Goal: Task Accomplishment & Management: Use online tool/utility

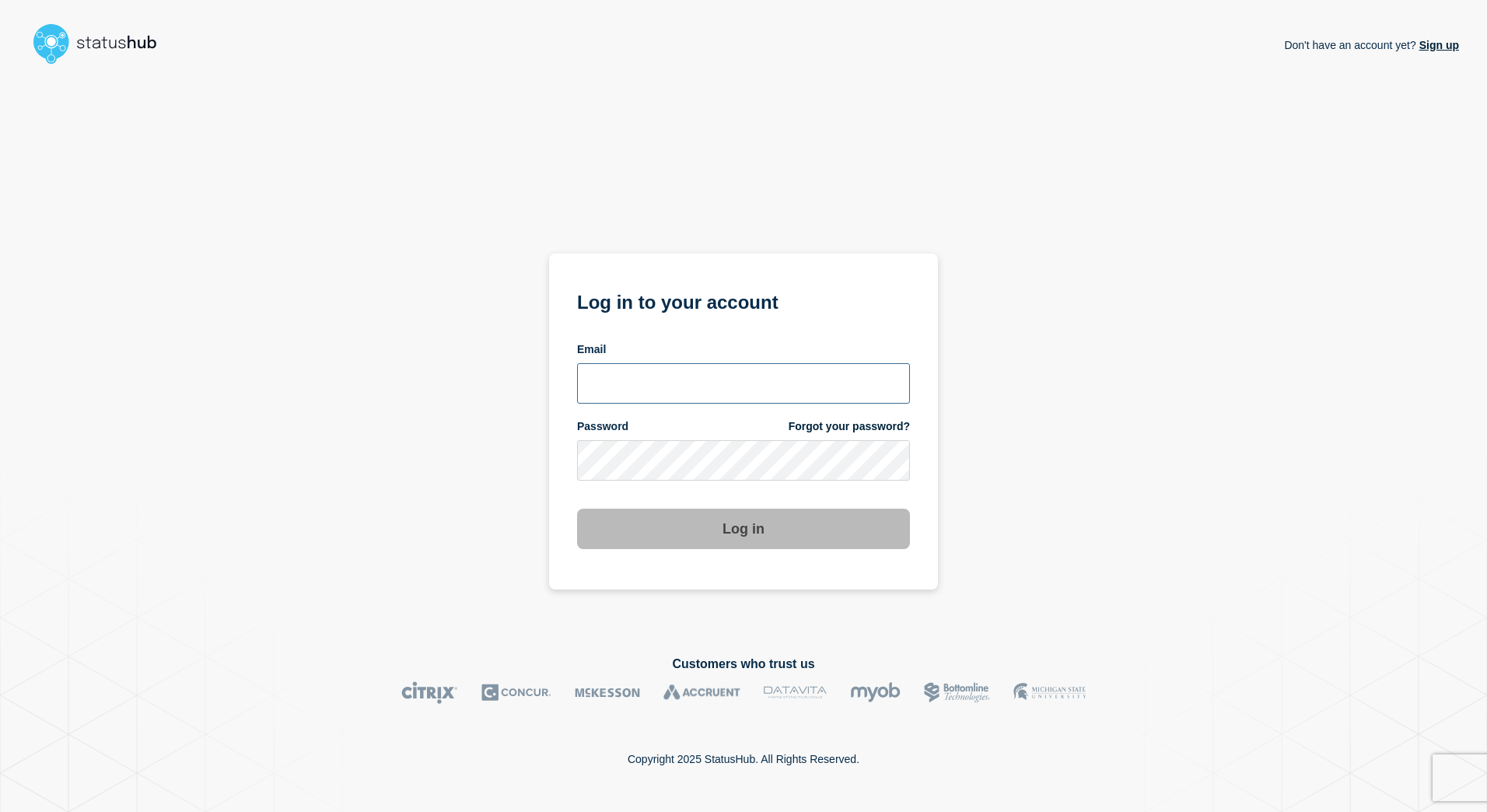
type input "tracey.taylor@surrey.ac.uk"
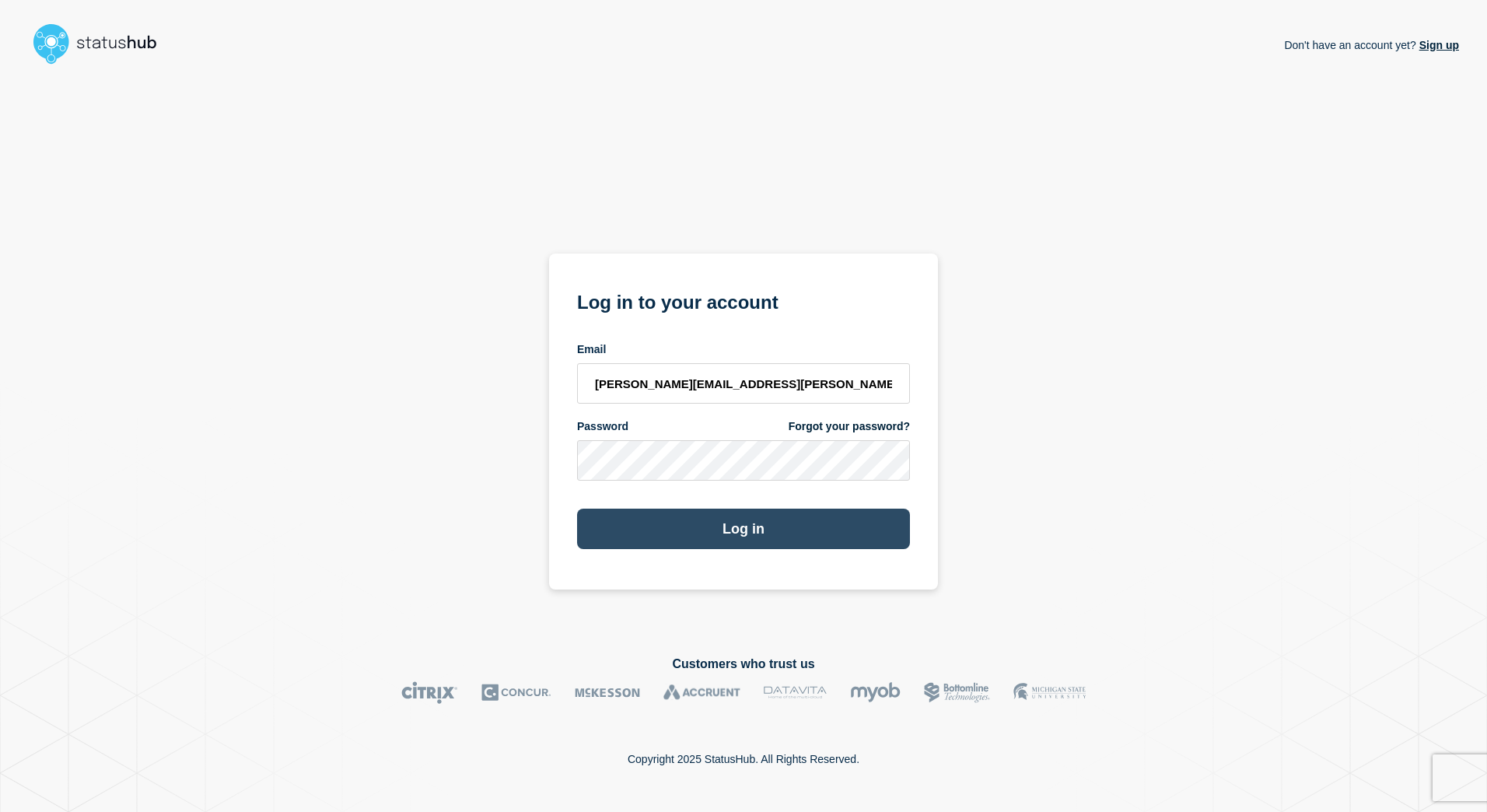
click at [739, 530] on button "Log in" at bounding box center [744, 529] width 333 height 40
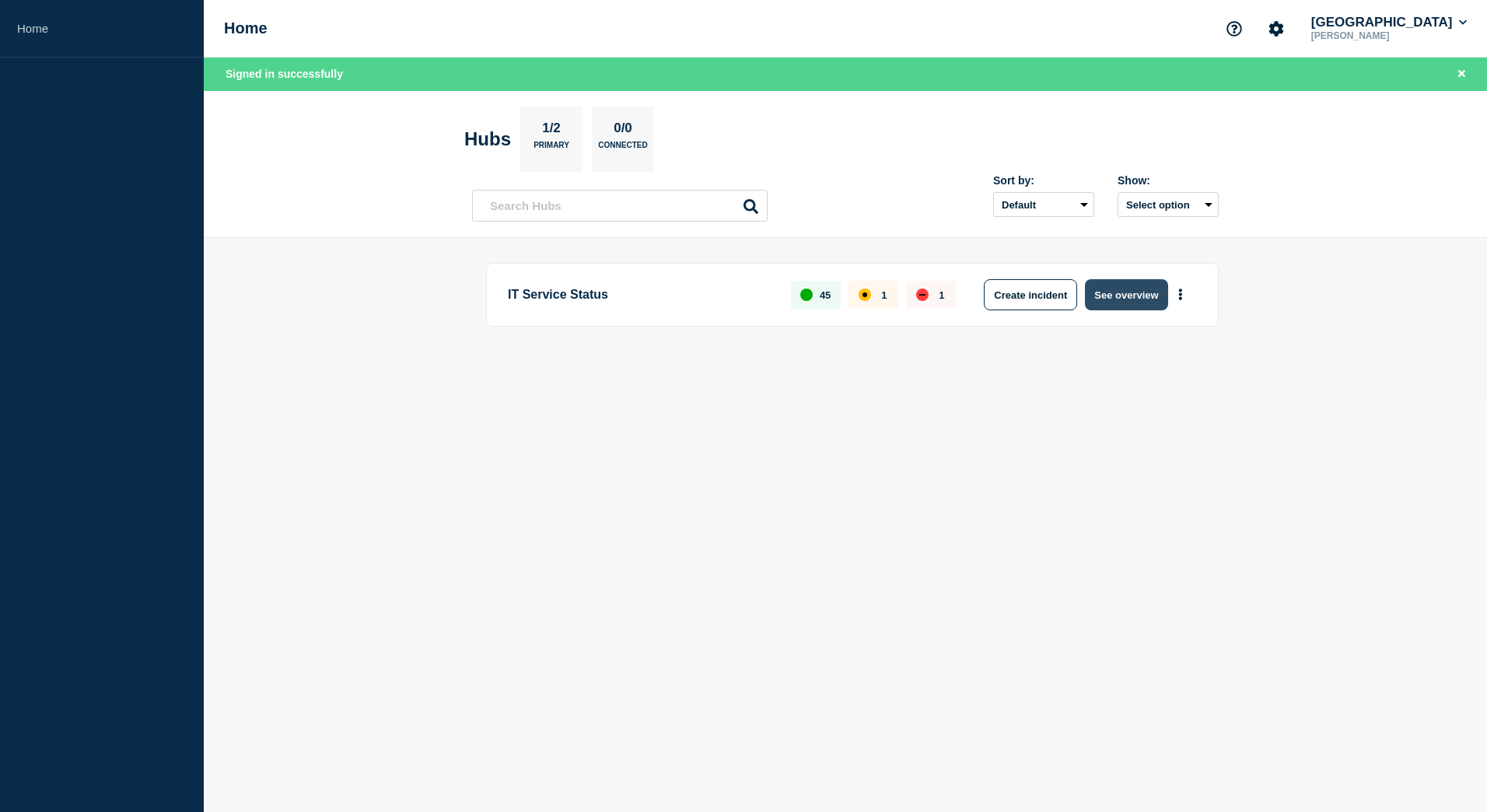
click at [1137, 306] on button "See overview" at bounding box center [1126, 295] width 82 height 31
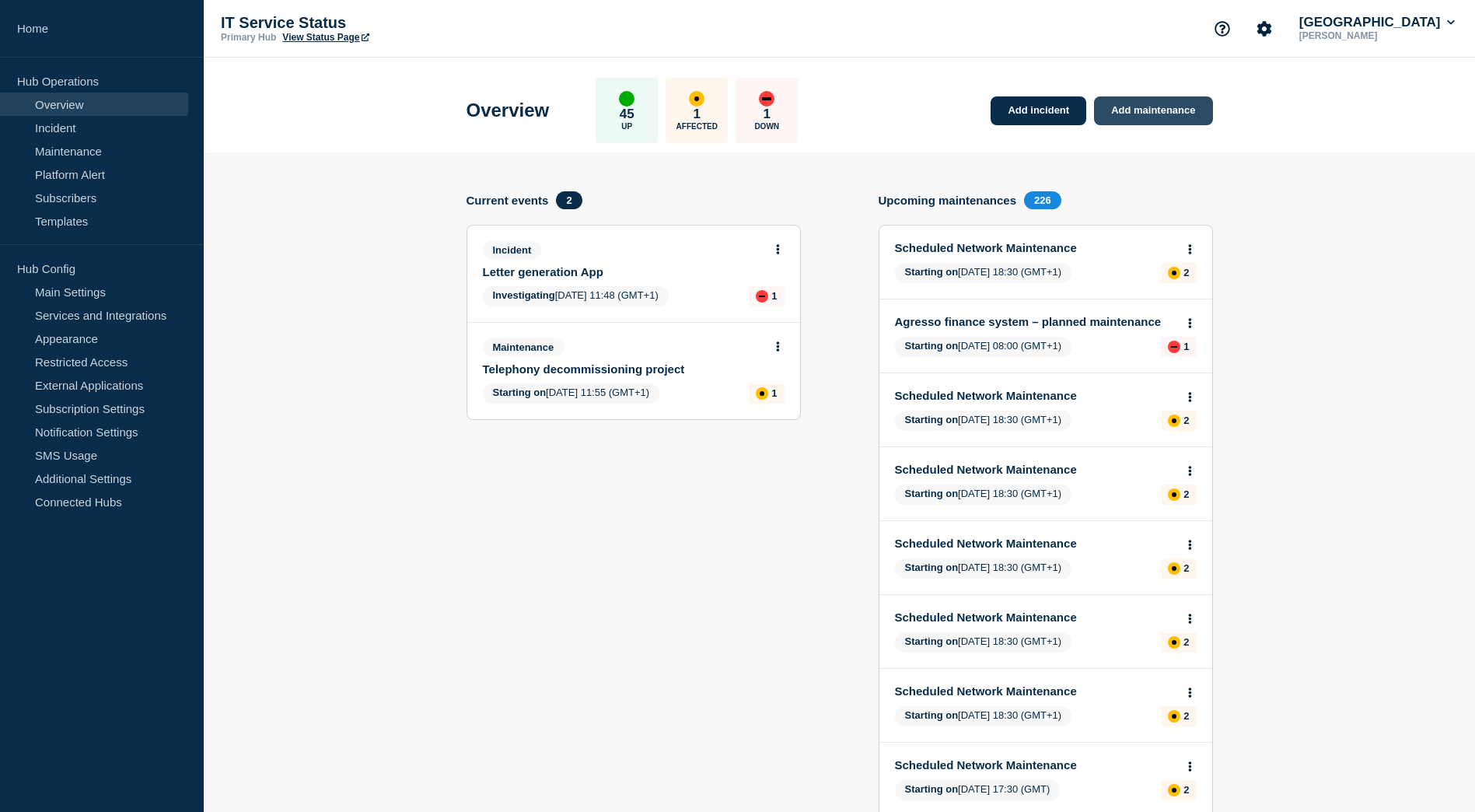
click at [1160, 102] on link "Add maintenance" at bounding box center [1153, 111] width 119 height 29
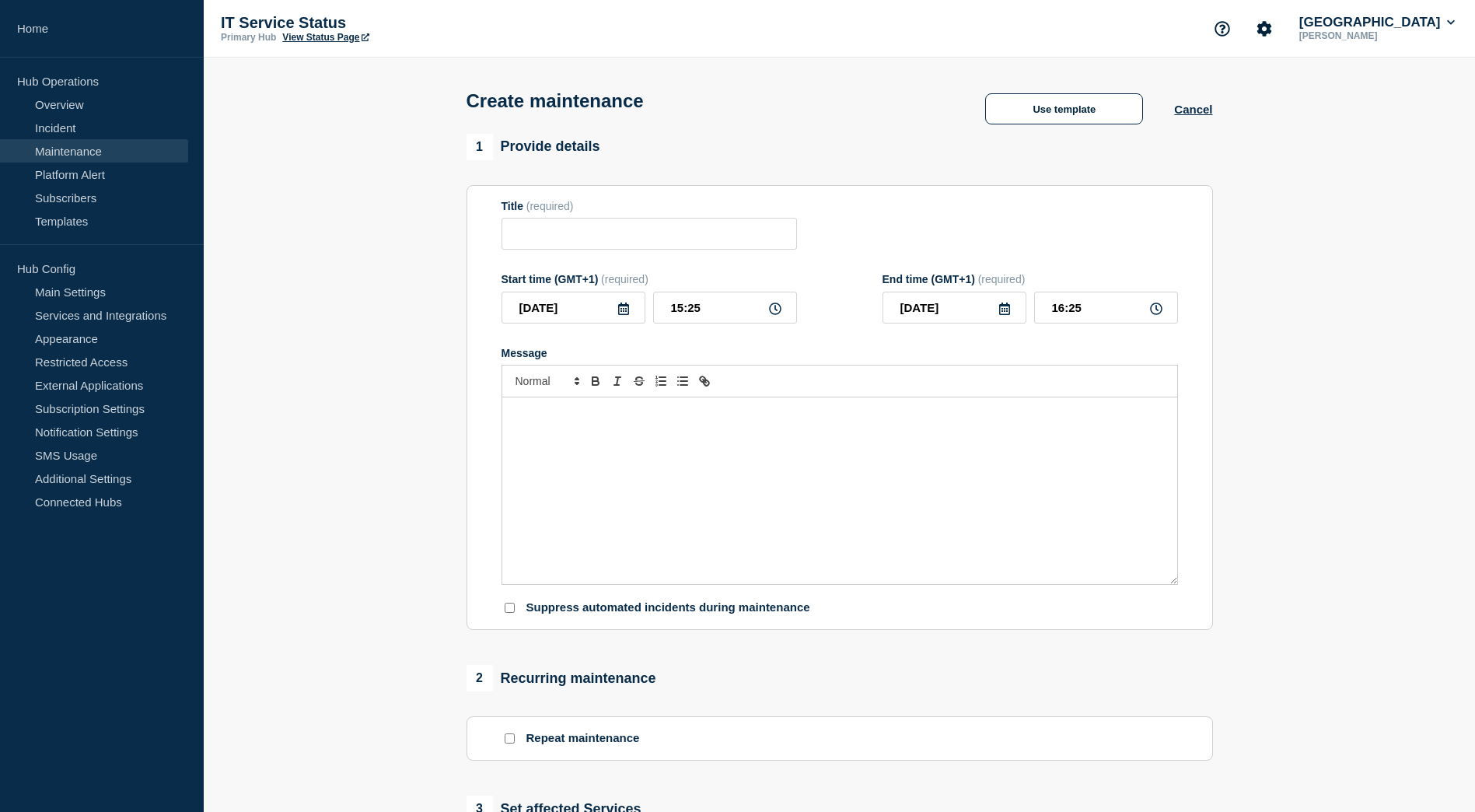
click at [703, 420] on p "Message" at bounding box center [840, 413] width 652 height 14
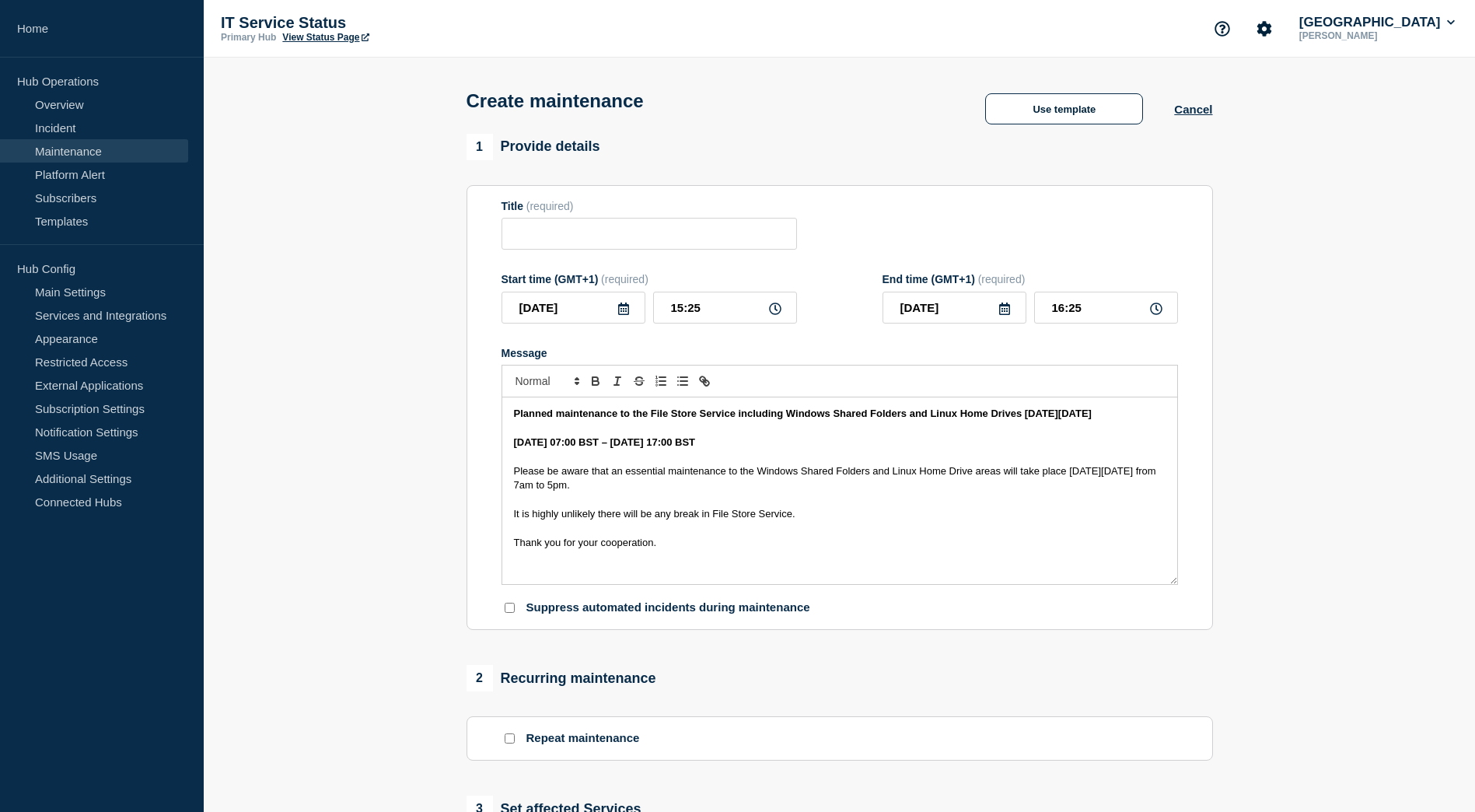
click at [625, 310] on icon at bounding box center [624, 309] width 13 height 13
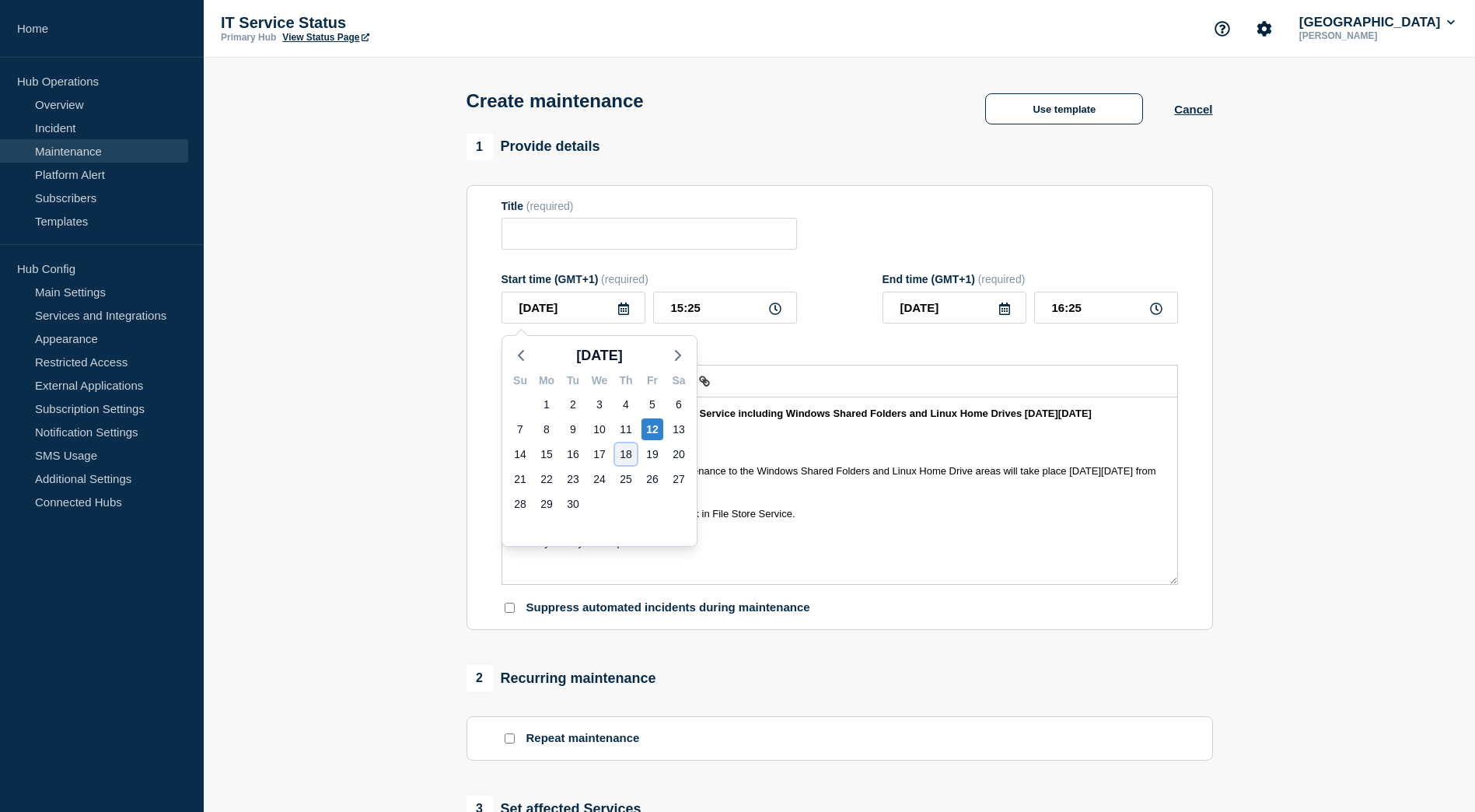
click at [625, 454] on div "18" at bounding box center [625, 454] width 22 height 22
type input "[DATE]"
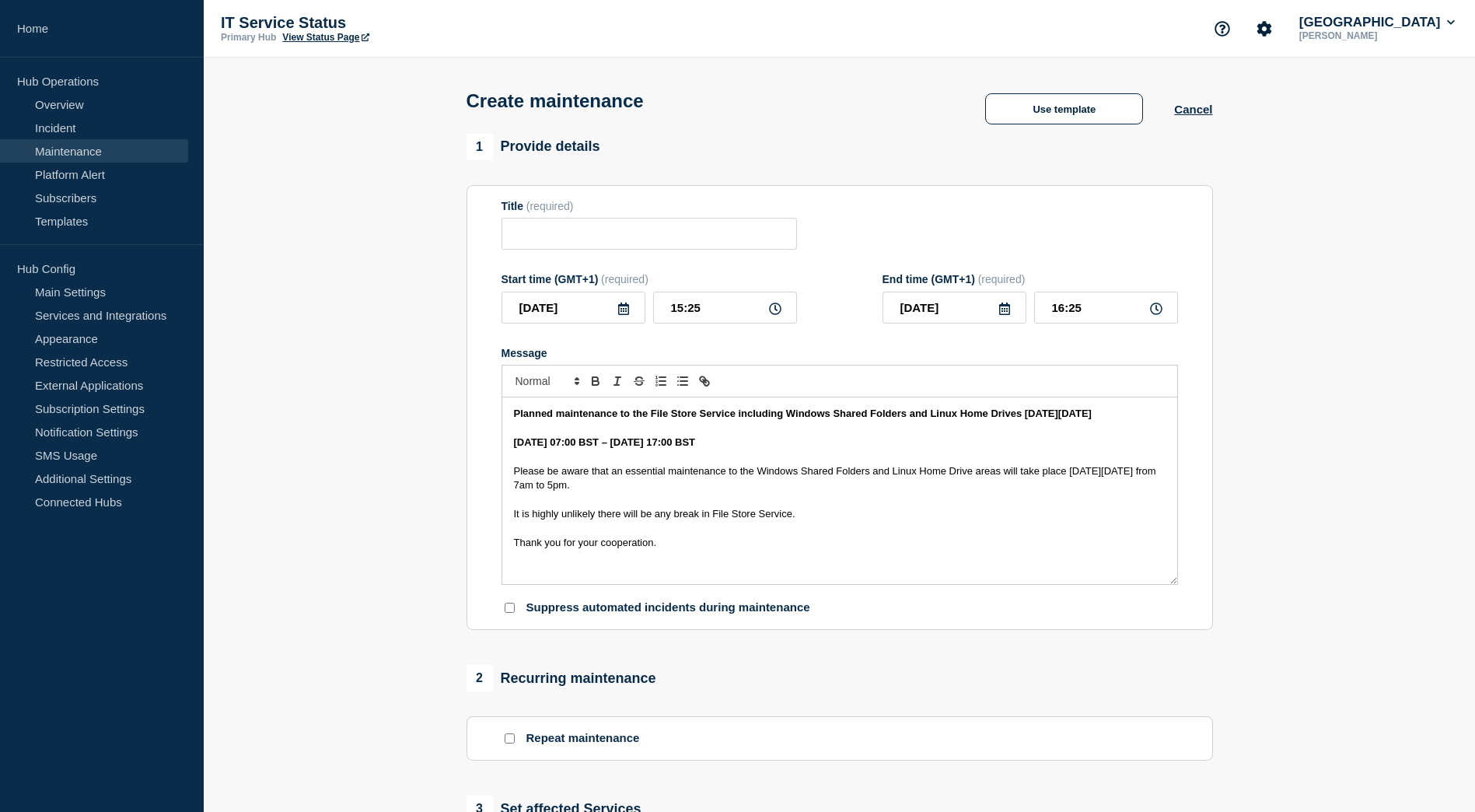
click at [778, 313] on icon at bounding box center [775, 309] width 13 height 13
click at [703, 312] on input "15:25" at bounding box center [725, 308] width 144 height 32
type input "07:00"
click at [1095, 305] on input "08:00" at bounding box center [1107, 308] width 144 height 32
type input "17:00"
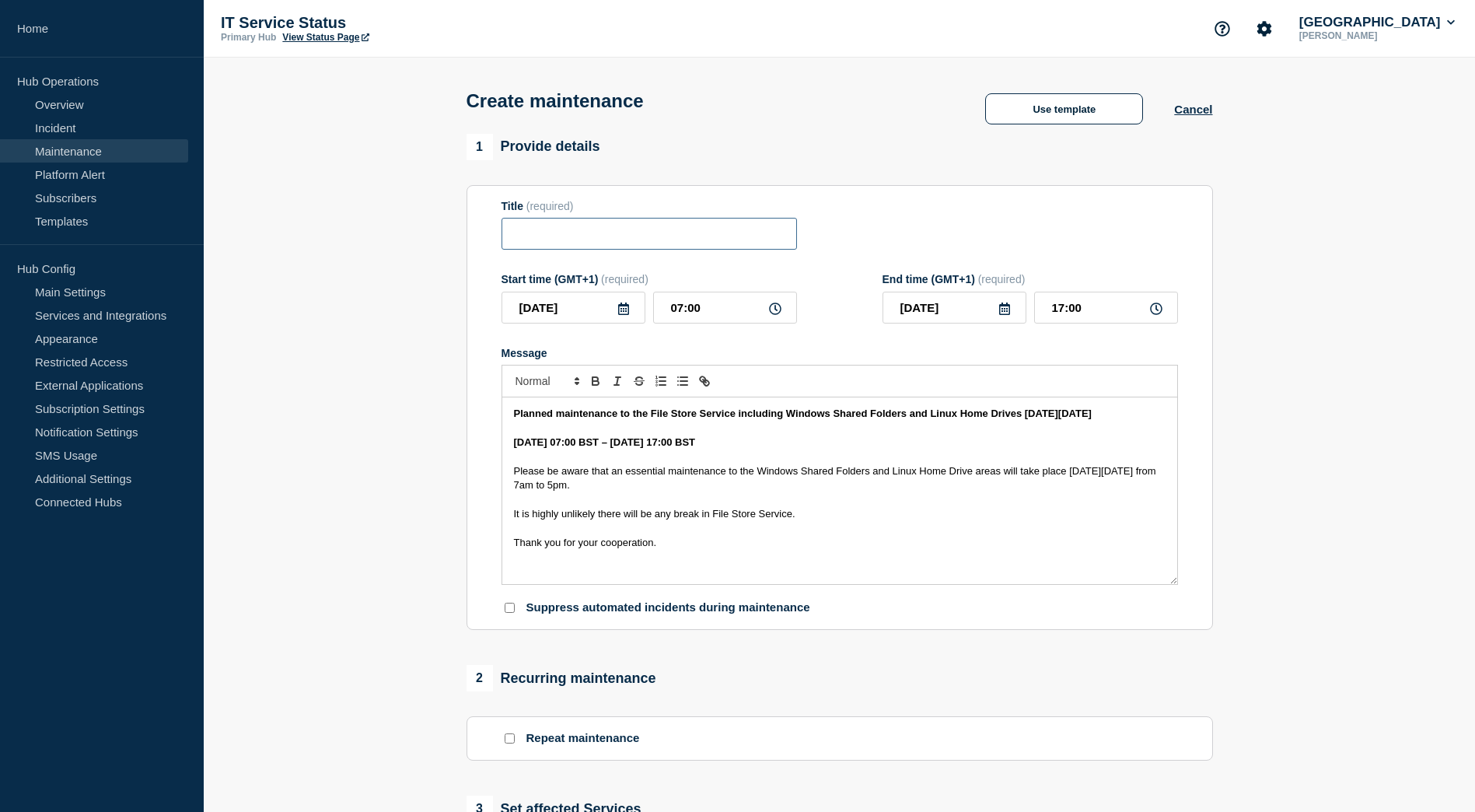
click at [698, 231] on input "Title" at bounding box center [649, 234] width 295 height 32
drag, startPoint x: 511, startPoint y: 414, endPoint x: 552, endPoint y: 431, distance: 44.4
click at [552, 431] on div "Planned maintenance to the File Store Service including Windows Shared Folders …" at bounding box center [839, 490] width 675 height 187
click at [604, 436] on p "Message" at bounding box center [840, 428] width 652 height 14
drag, startPoint x: 512, startPoint y: 414, endPoint x: 1022, endPoint y: 420, distance: 510.0
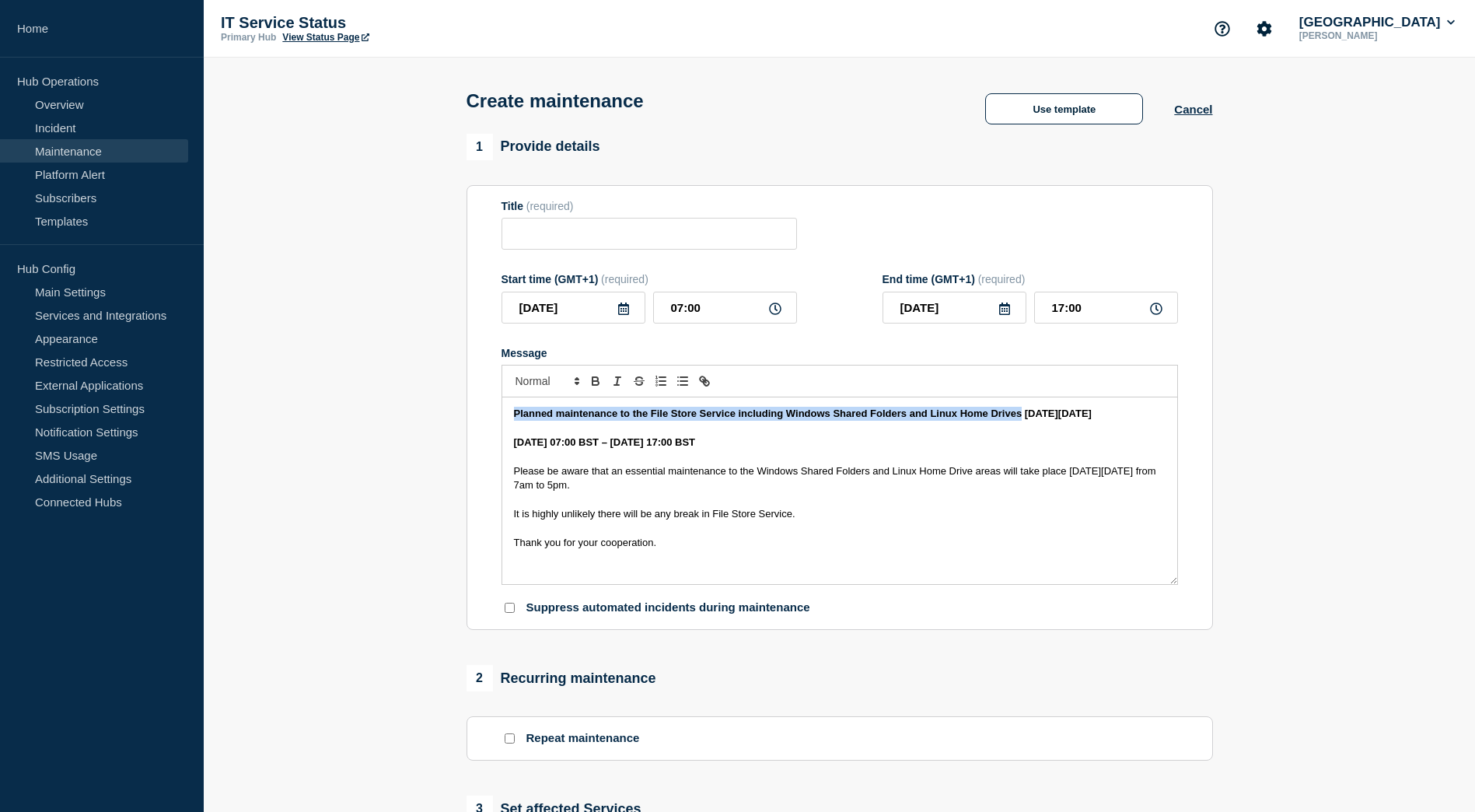
click at [1022, 420] on div "Planned maintenance to the File Store Service including Windows Shared Folders …" at bounding box center [839, 490] width 675 height 187
copy strong "Planned maintenance to the File Store Service including Windows Shared Folders …"
click at [595, 240] on input "Title" at bounding box center [649, 234] width 295 height 32
paste input "Planned maintenance to the File Store Service including Windows Shared Folders …"
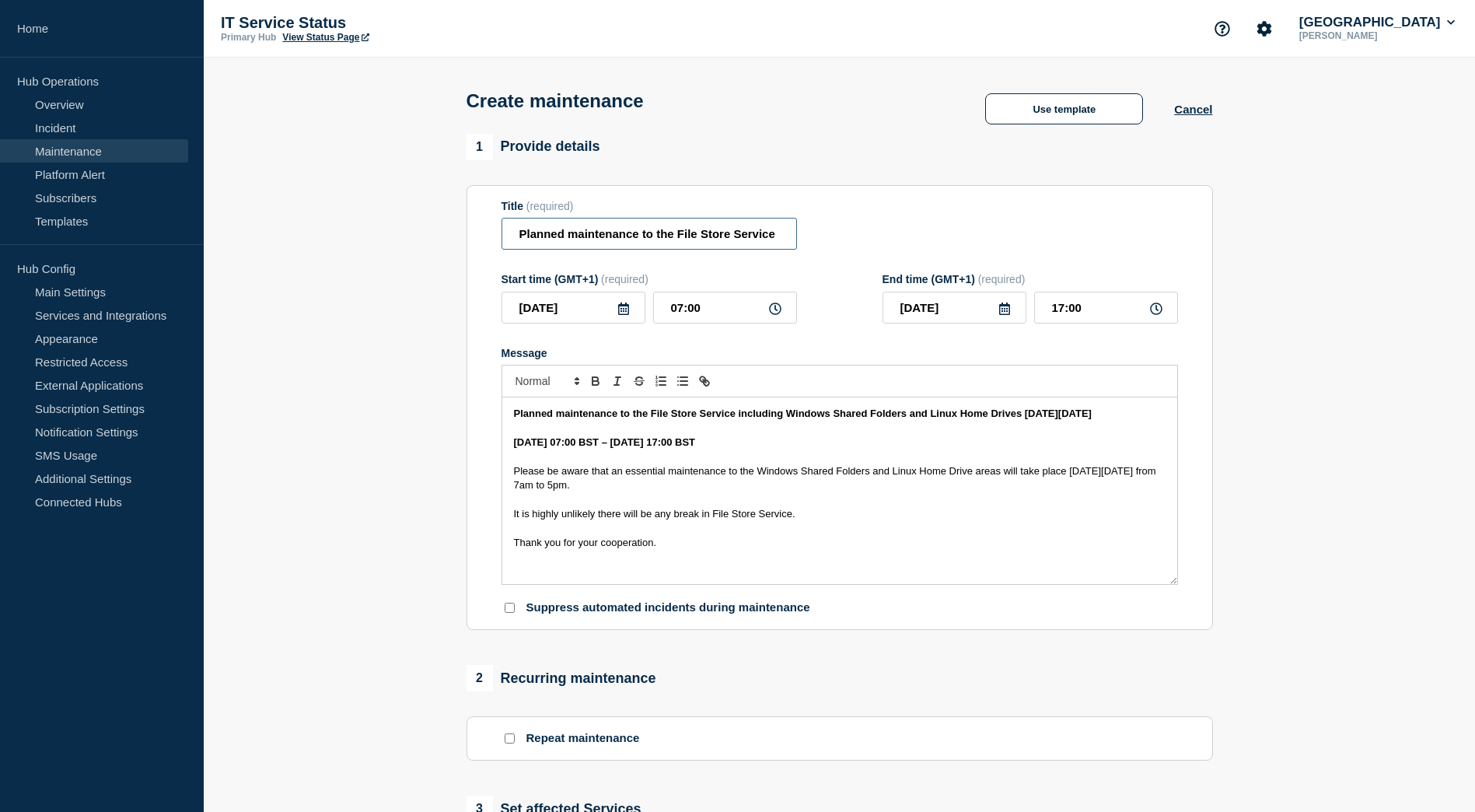
scroll to position [0, 327]
type input "Planned maintenance to the File Store Service including Windows Shared Folders …"
click at [1183, 438] on section "Title (required) Planned maintenance to the File Store Service including Window…" at bounding box center [840, 408] width 746 height 445
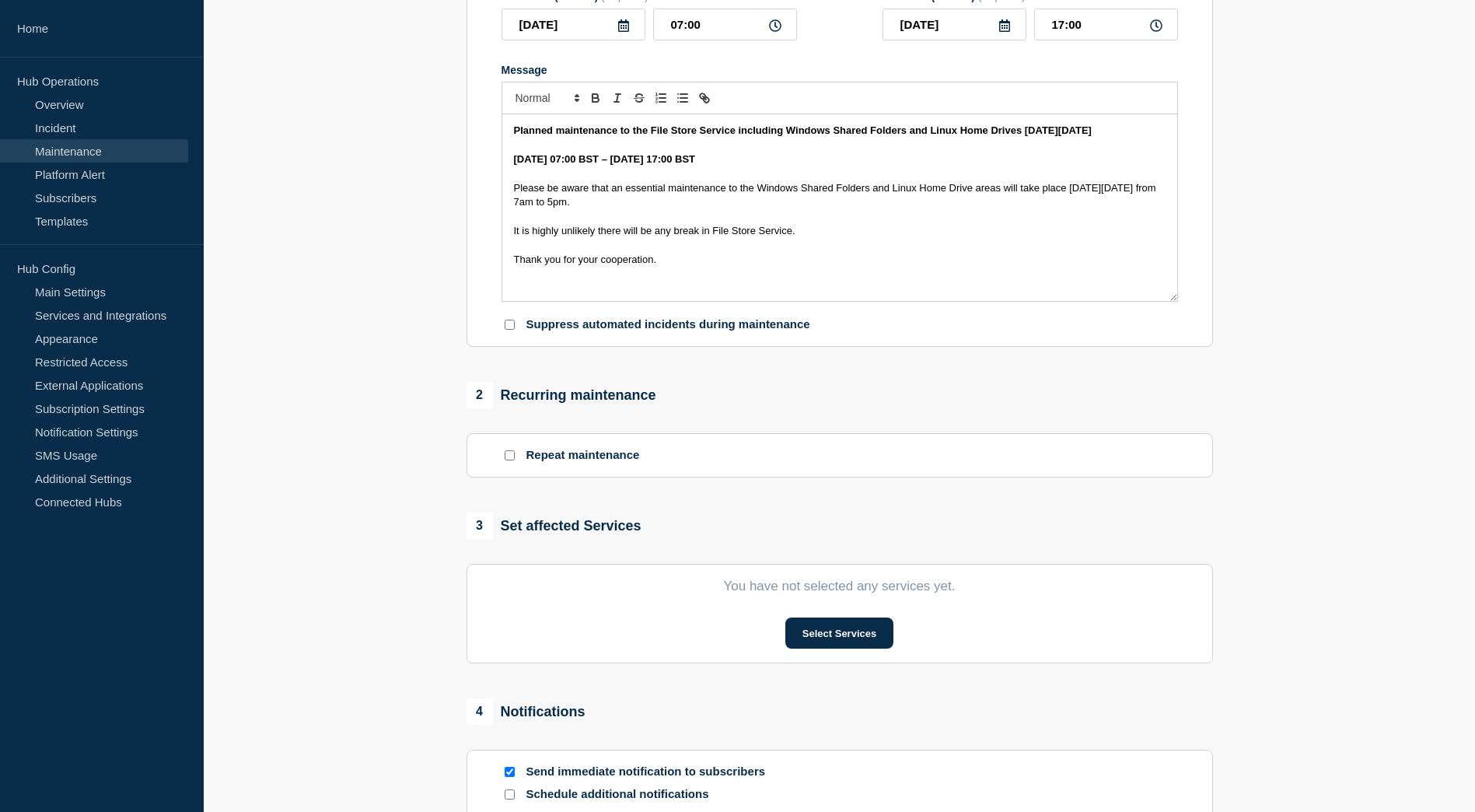
scroll to position [311, 0]
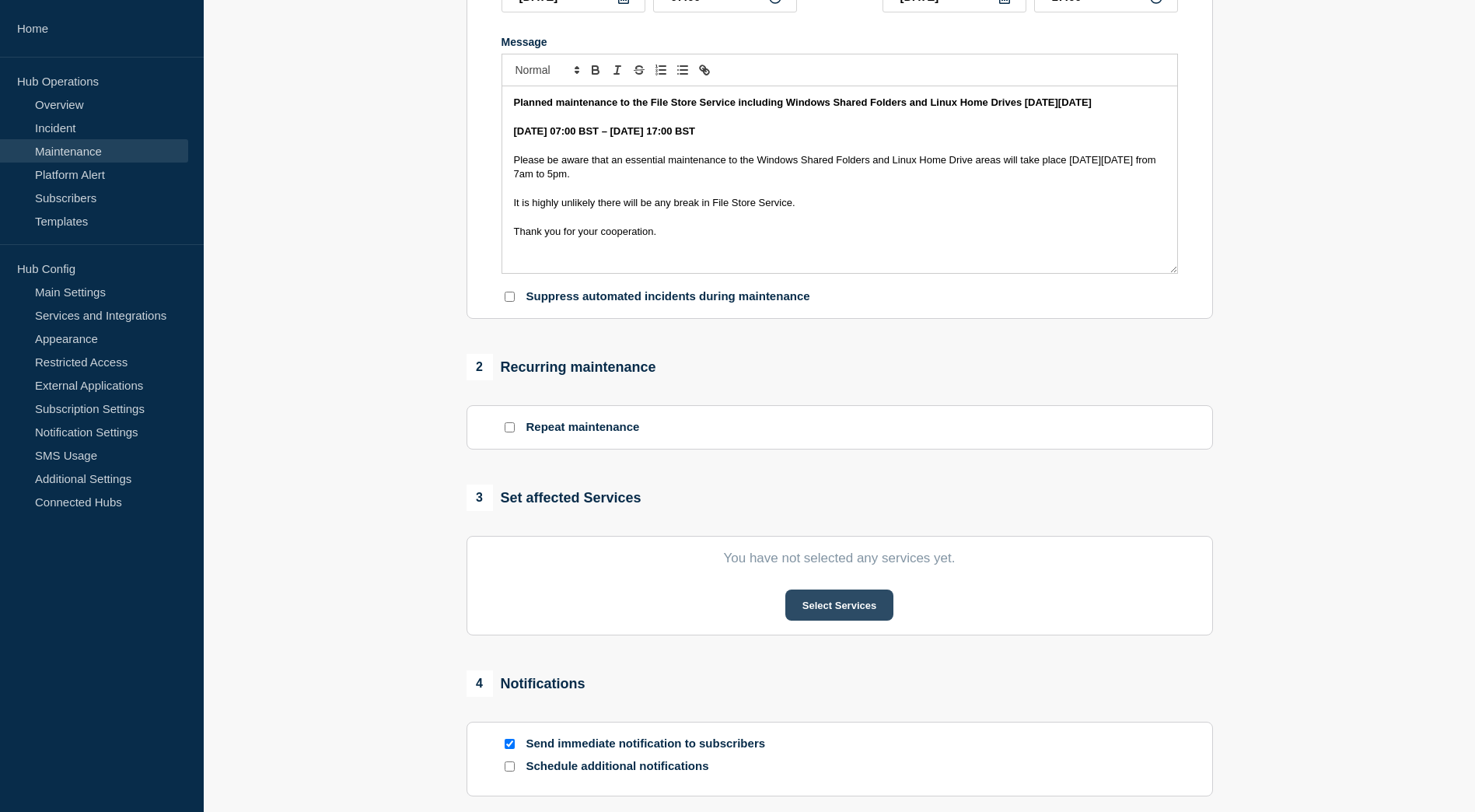
click at [848, 608] on button "Select Services" at bounding box center [839, 605] width 108 height 31
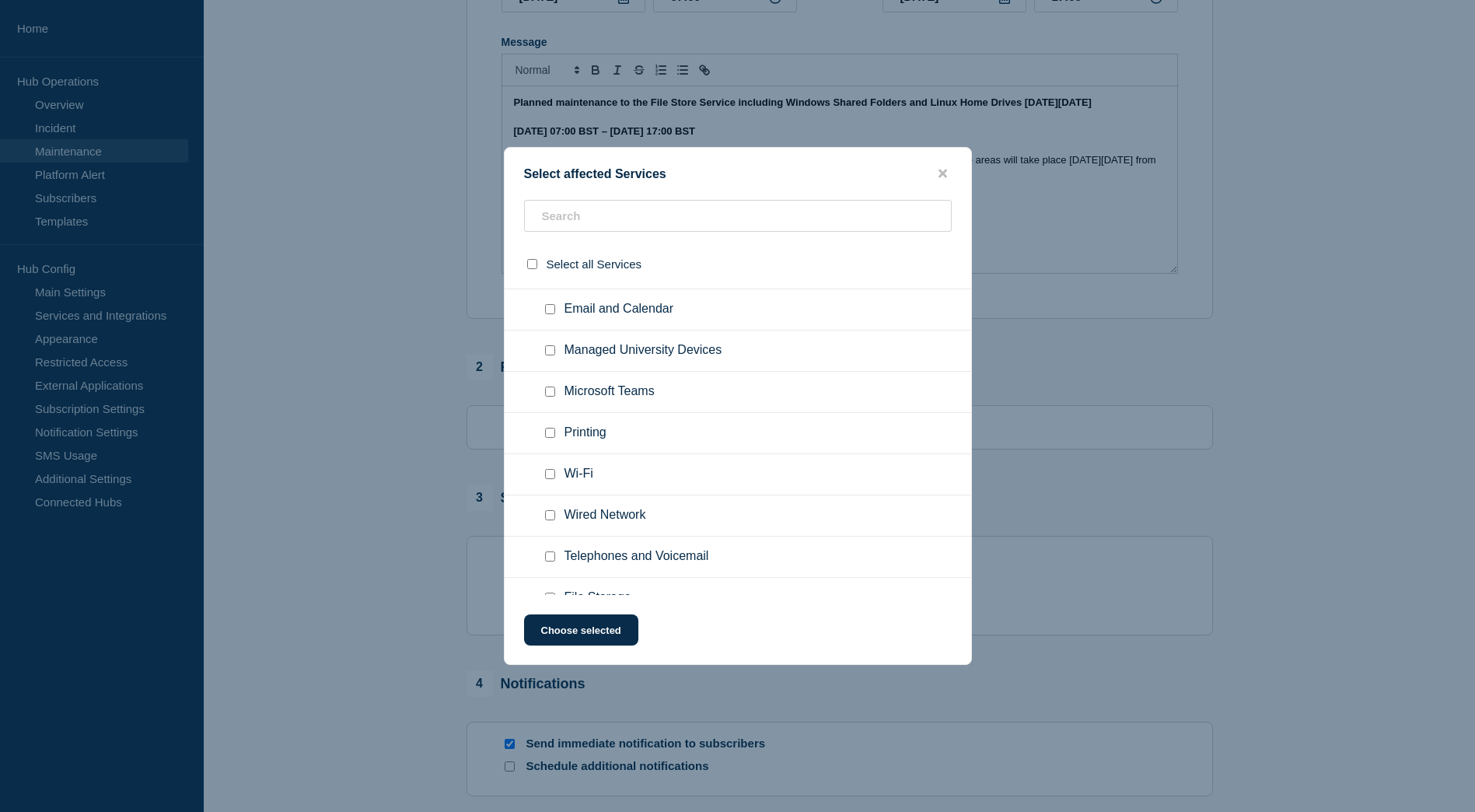
scroll to position [155, 0]
click at [553, 521] on input "File Storage checkbox" at bounding box center [550, 520] width 10 height 10
checkbox input "true"
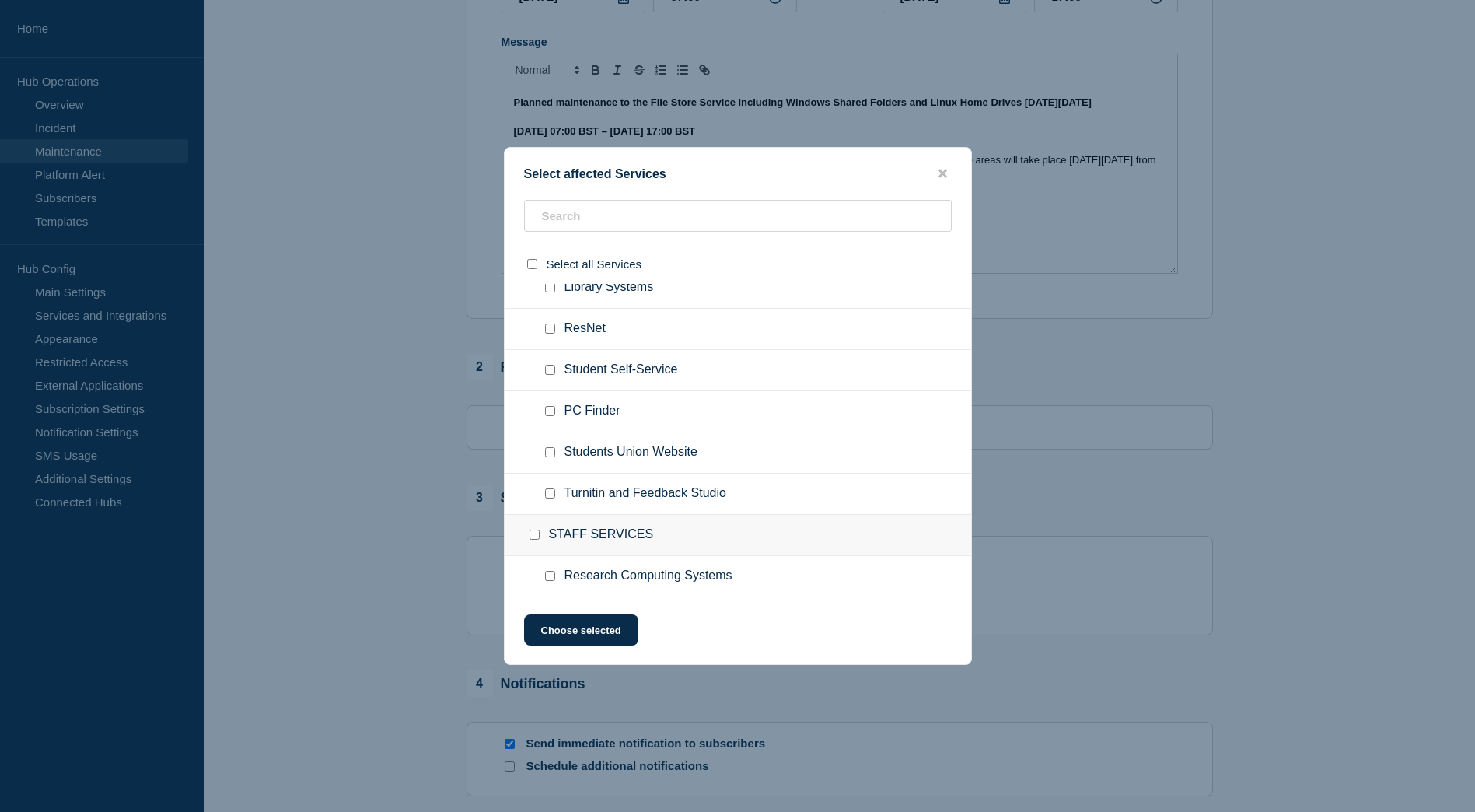
scroll to position [1167, 0]
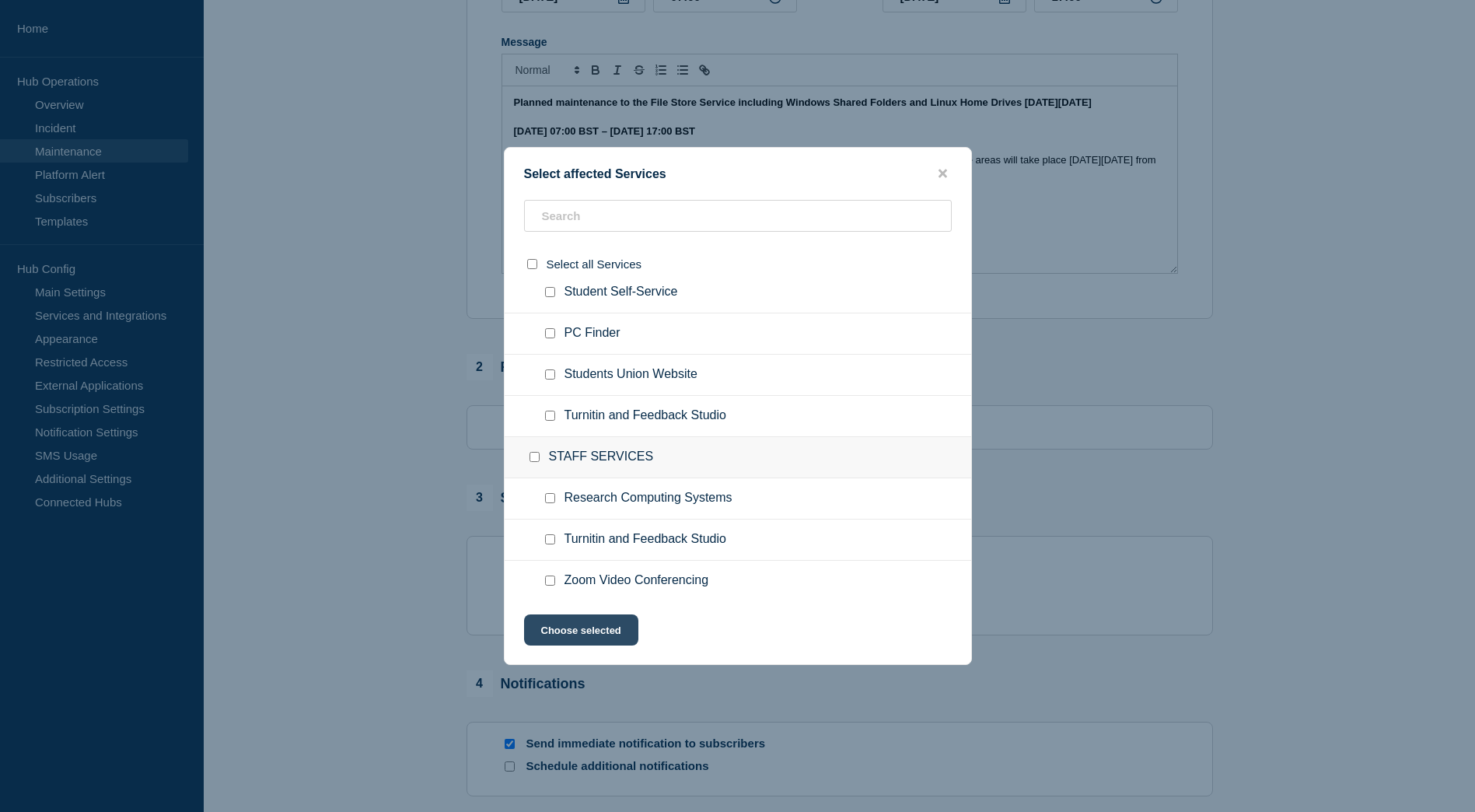
click at [576, 632] on button "Choose selected" at bounding box center [581, 629] width 115 height 31
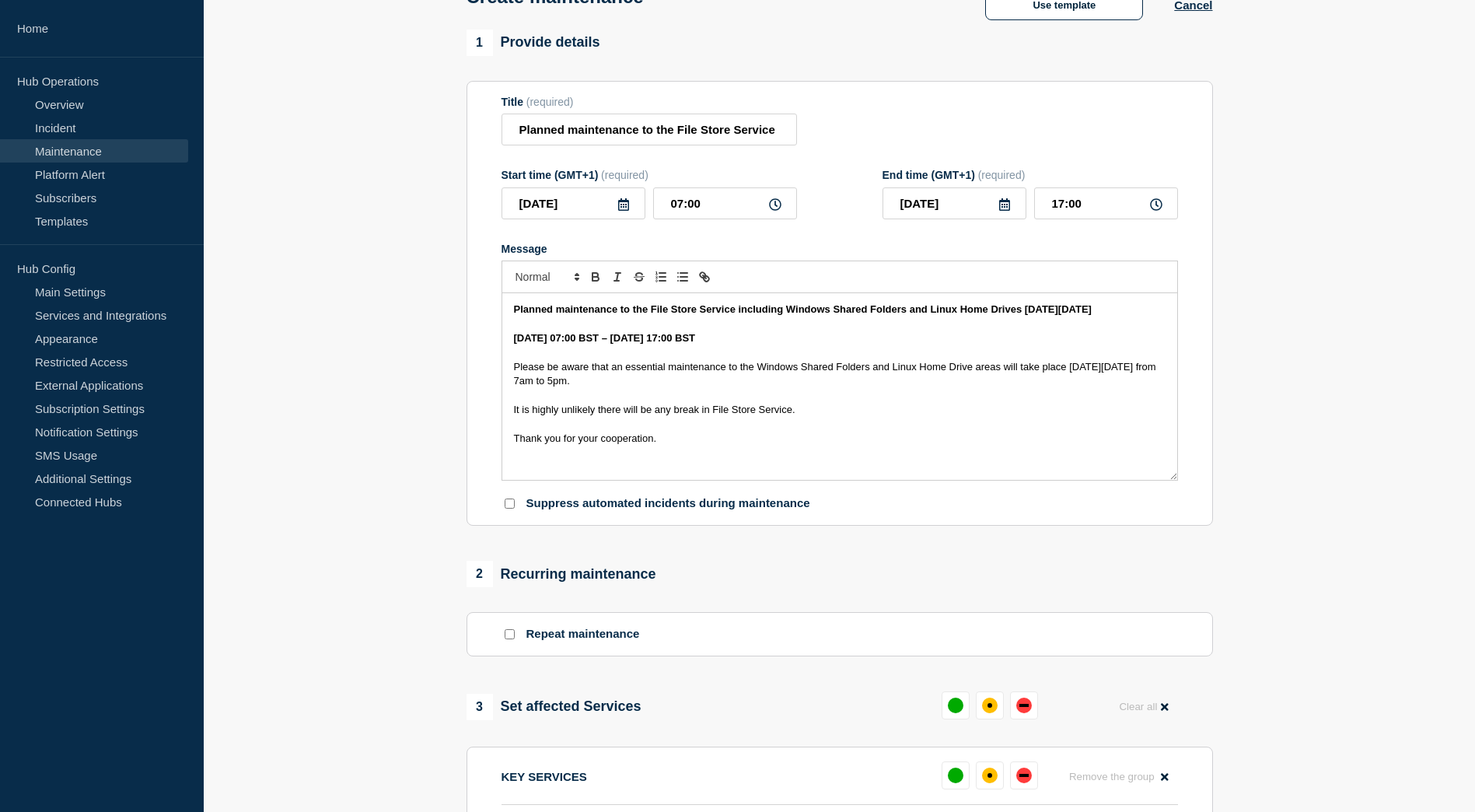
scroll to position [233, 0]
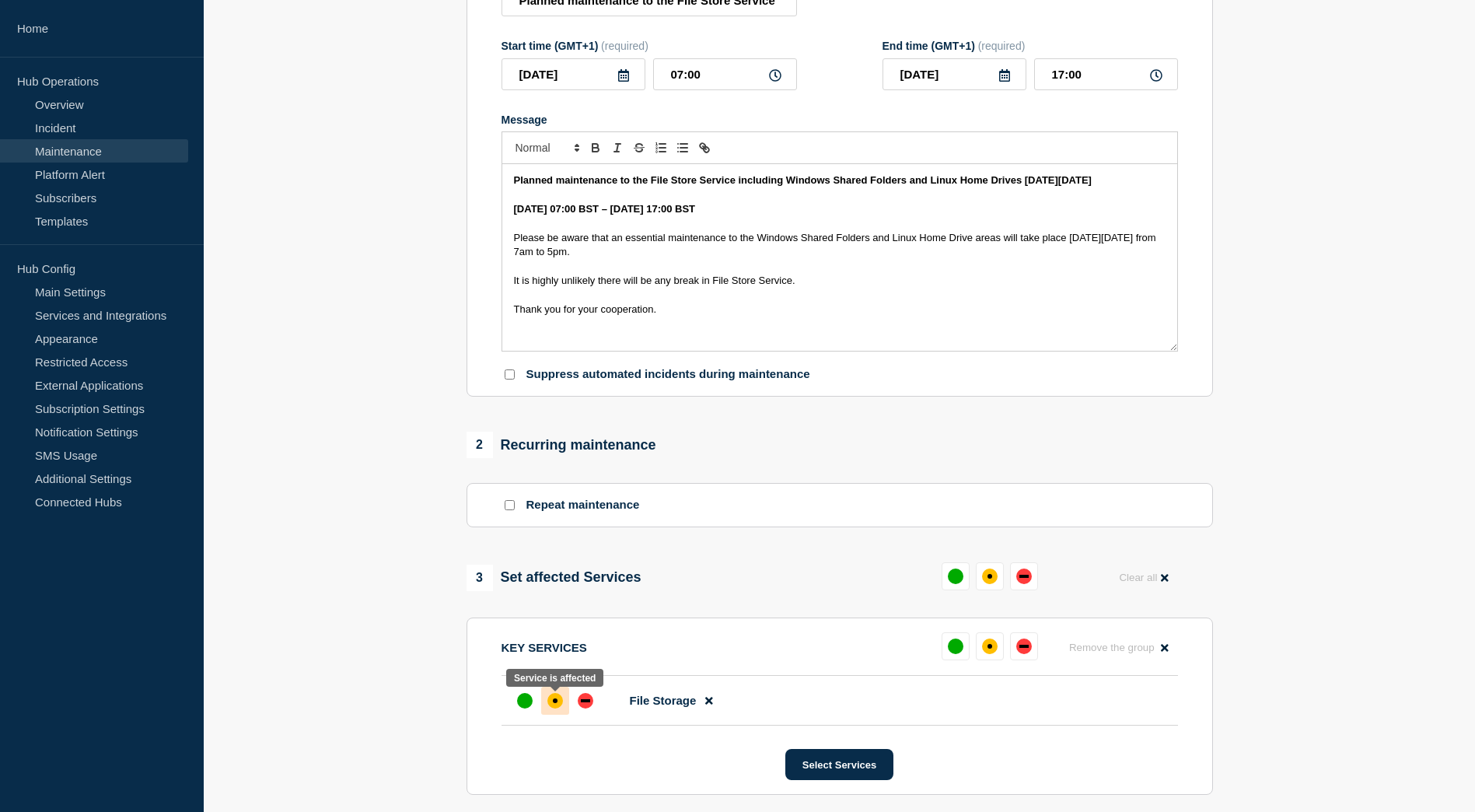
click at [553, 703] on div "affected" at bounding box center [555, 701] width 5 height 5
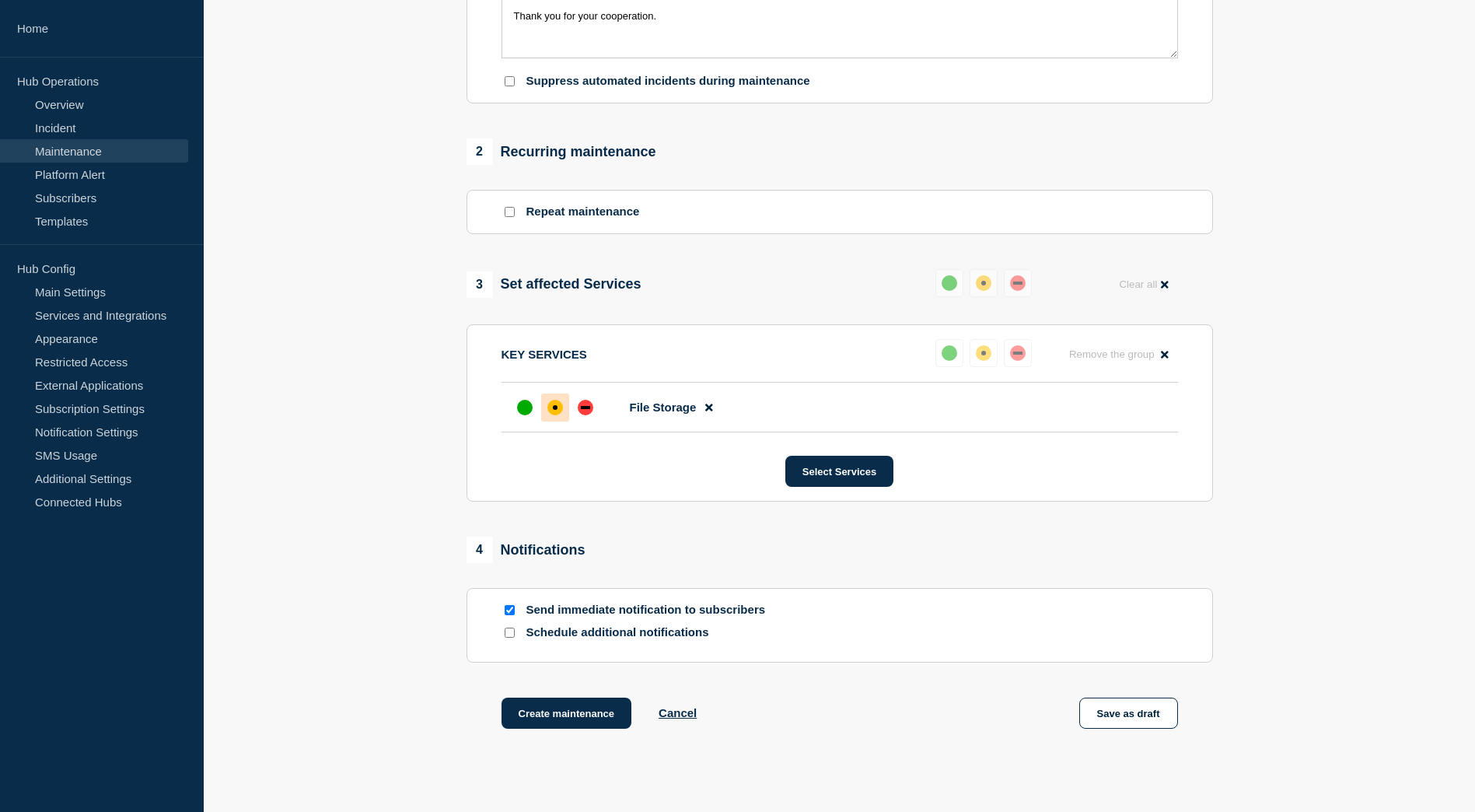
scroll to position [545, 0]
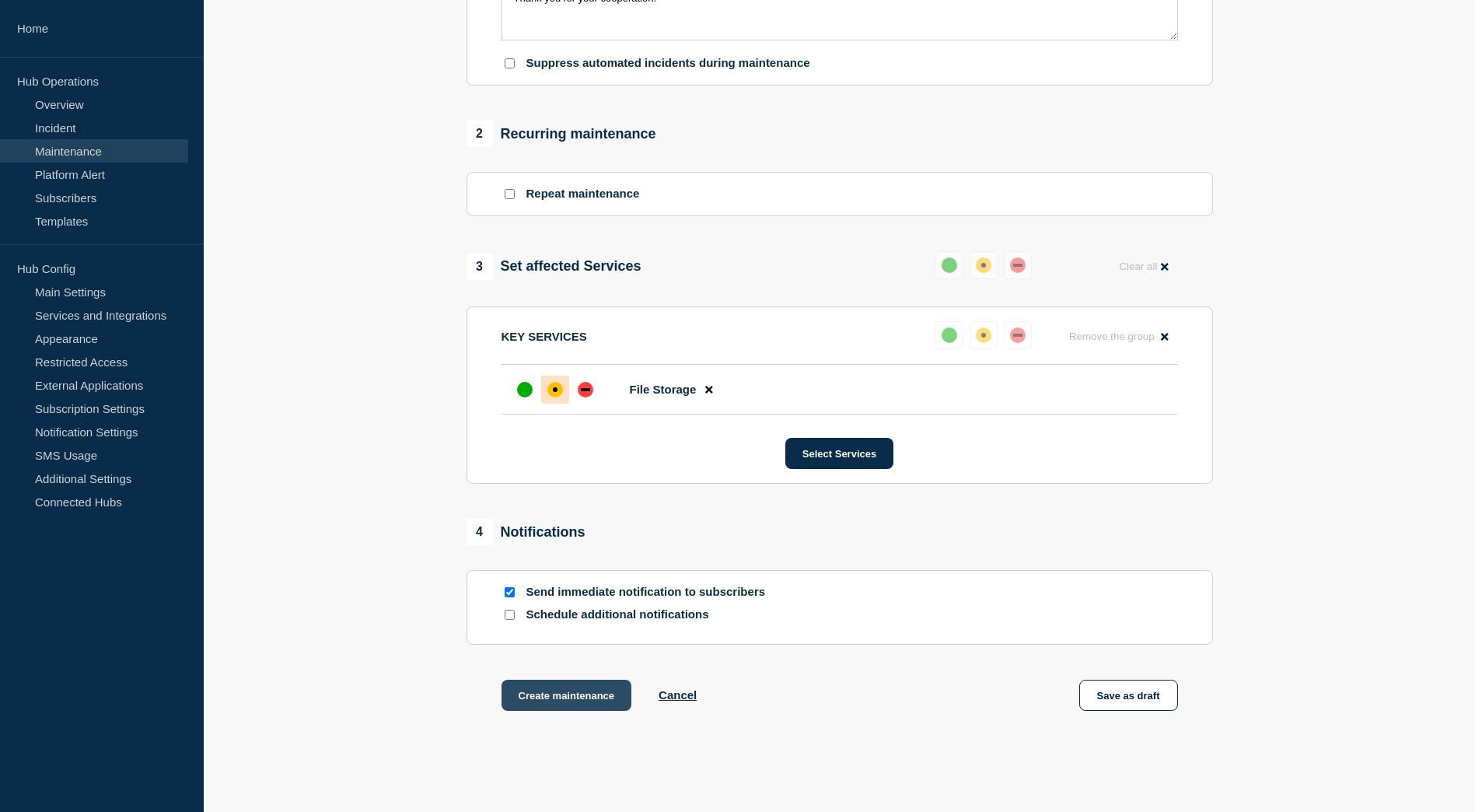
click at [568, 697] on button "Create maintenance" at bounding box center [566, 695] width 131 height 31
